Goal: Information Seeking & Learning: Learn about a topic

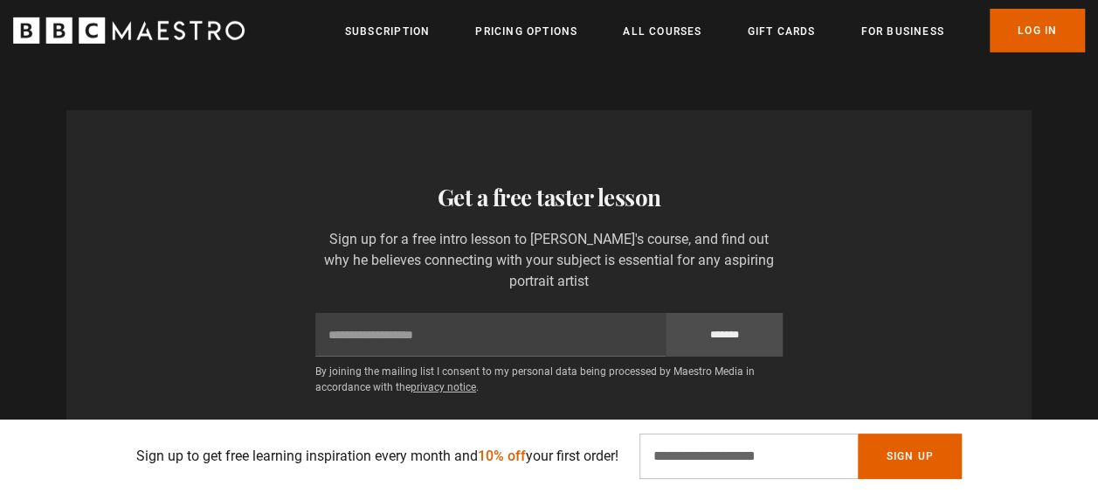
scroll to position [2795, 0]
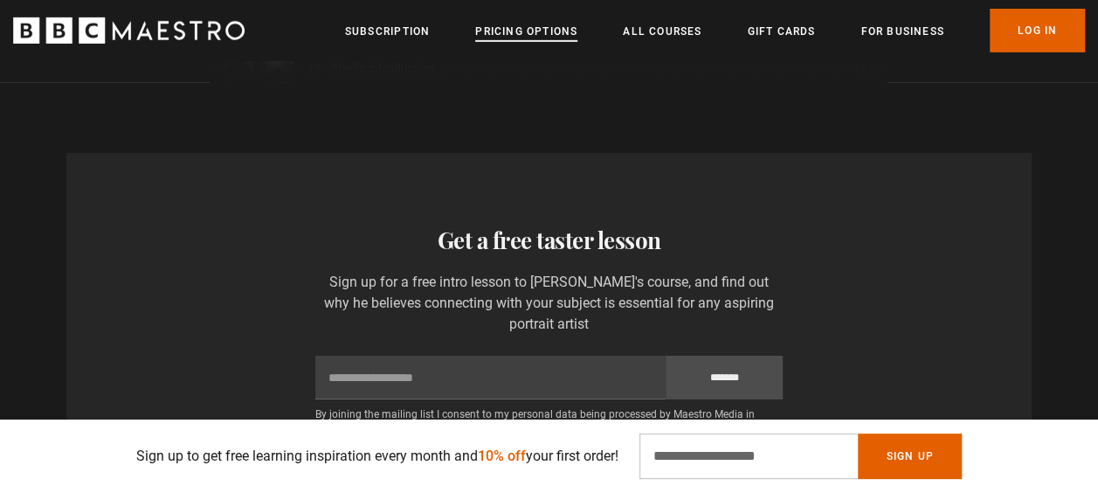
click at [517, 34] on link "Pricing Options" at bounding box center [526, 31] width 102 height 17
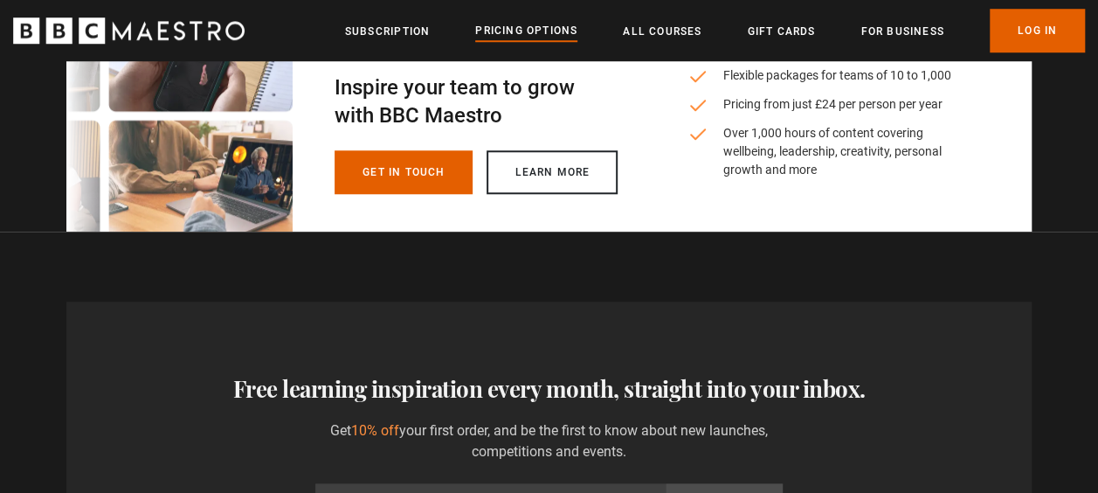
scroll to position [546, 0]
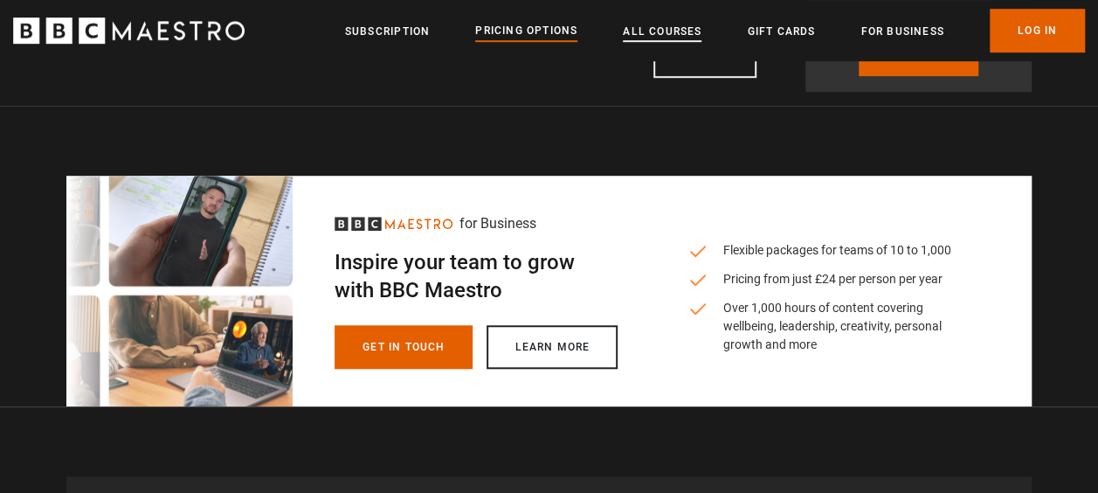
click at [662, 25] on link "All Courses" at bounding box center [662, 31] width 79 height 17
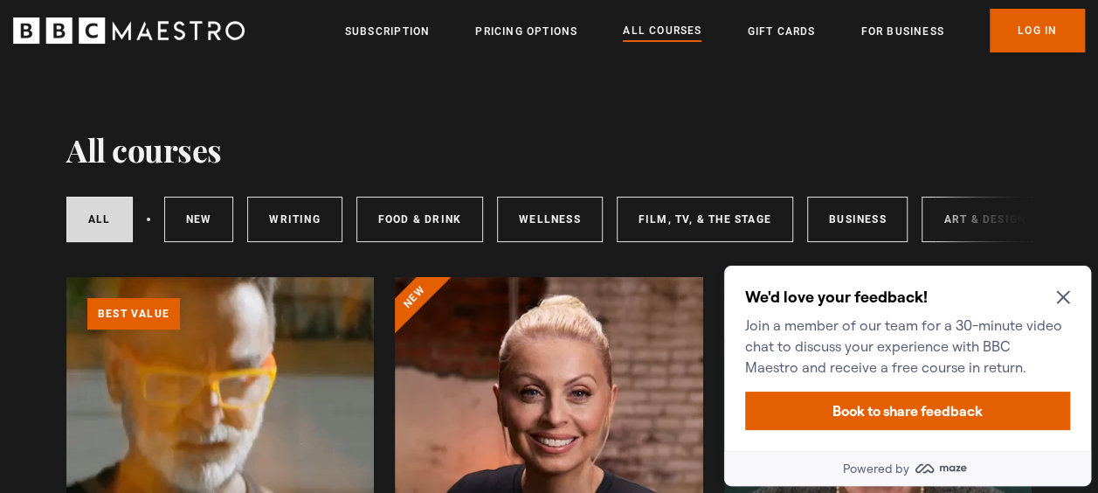
click at [1060, 293] on icon "Close Maze Prompt" at bounding box center [1062, 297] width 13 height 13
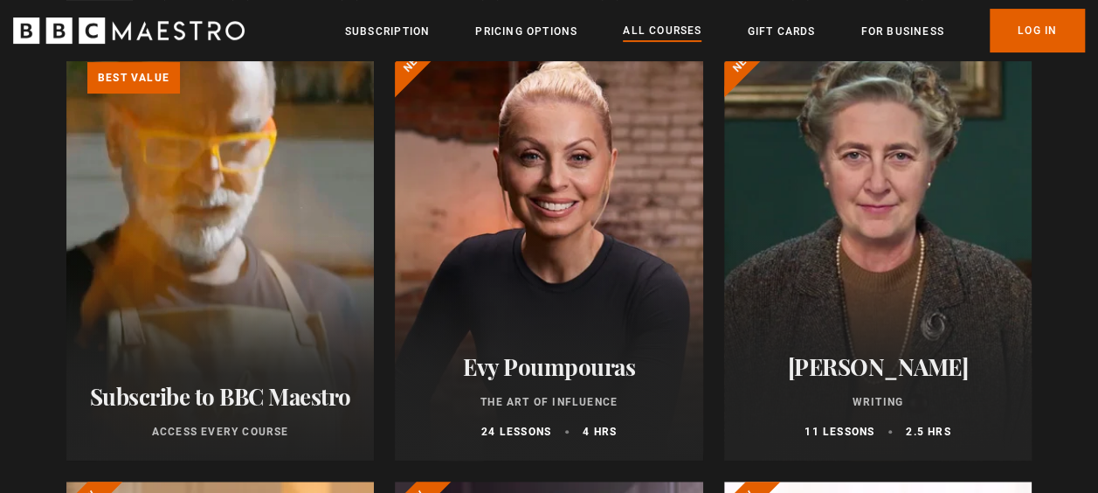
scroll to position [262, 0]
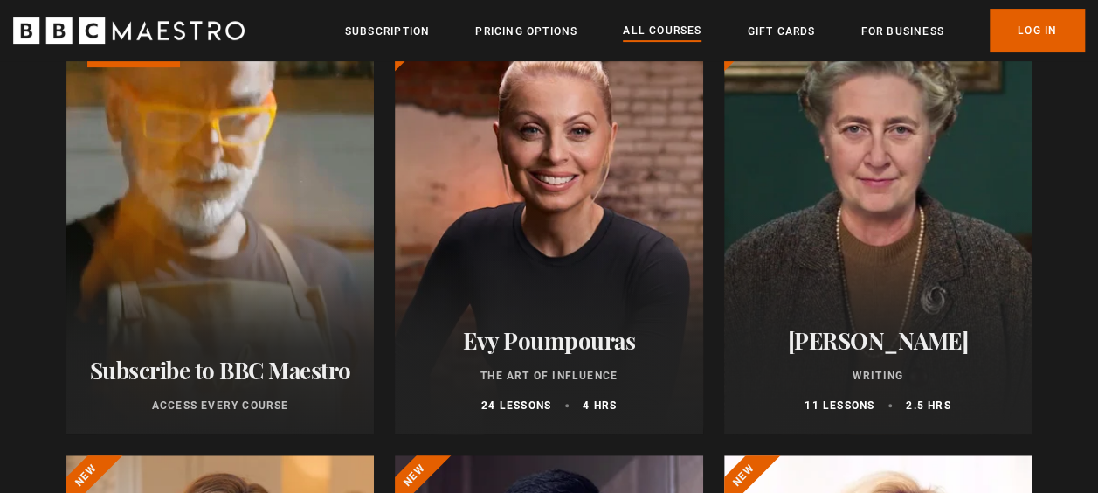
click at [847, 269] on div at bounding box center [877, 224] width 307 height 419
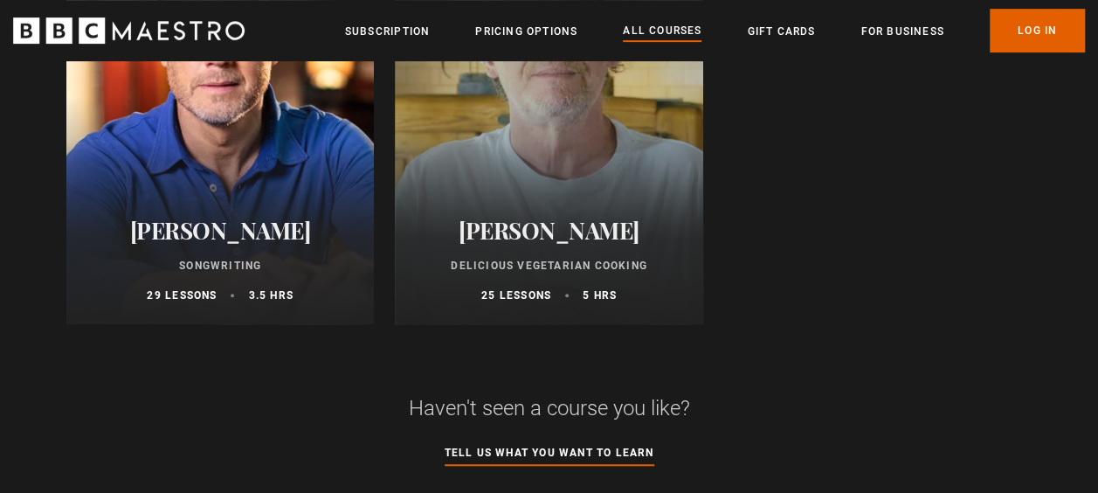
scroll to position [6986, 0]
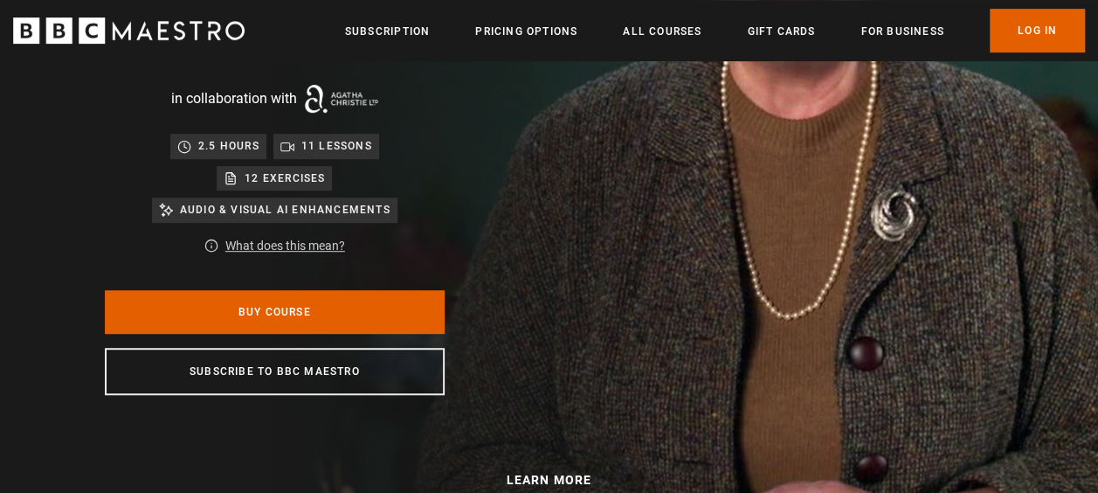
scroll to position [262, 0]
